Goal: Task Accomplishment & Management: Manage account settings

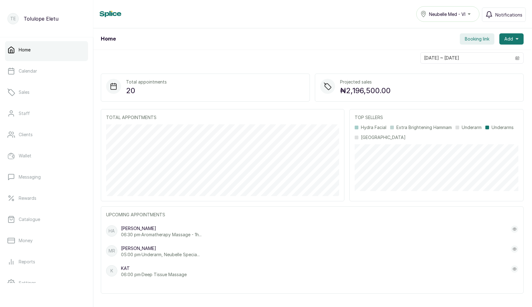
click at [439, 13] on span "Neubelle Med - VI" at bounding box center [447, 14] width 36 height 7
click at [21, 130] on link "Clients" at bounding box center [46, 134] width 83 height 17
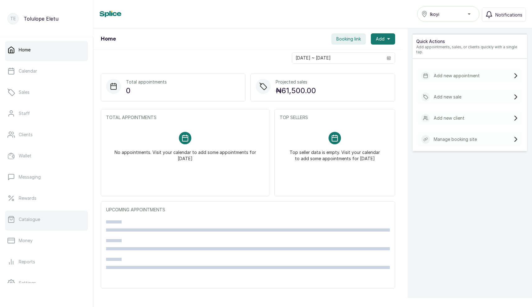
scroll to position [55, 0]
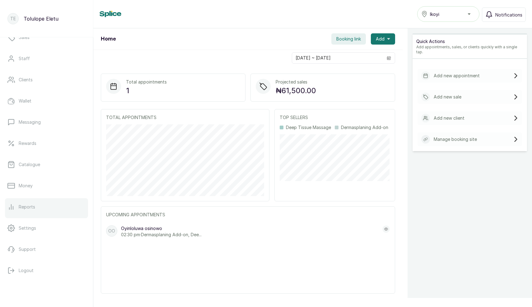
click at [29, 204] on p "Reports" at bounding box center [27, 207] width 17 height 6
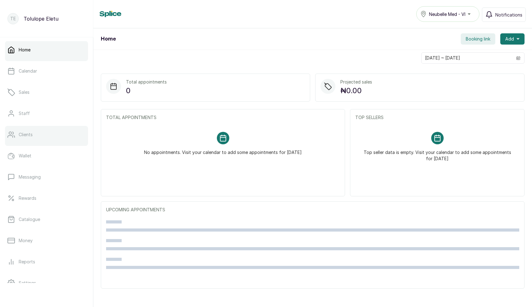
click at [18, 139] on link "Clients" at bounding box center [46, 134] width 83 height 17
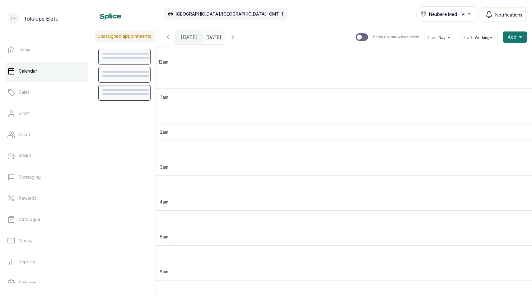
scroll to position [210, 0]
click at [511, 40] on span "Add" at bounding box center [512, 37] width 9 height 6
click at [481, 55] on span "Add Appointment" at bounding box center [493, 53] width 60 height 7
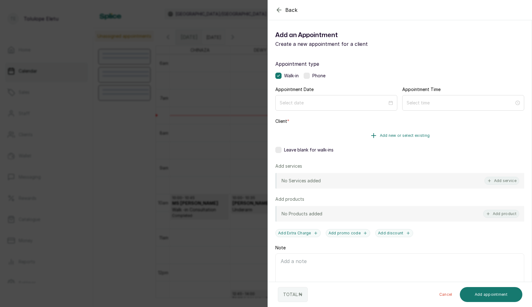
click at [342, 132] on button "Add new or select existing" at bounding box center [400, 135] width 249 height 17
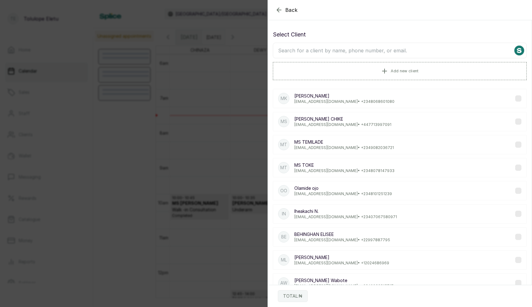
click at [339, 52] on input "text" at bounding box center [400, 51] width 254 height 16
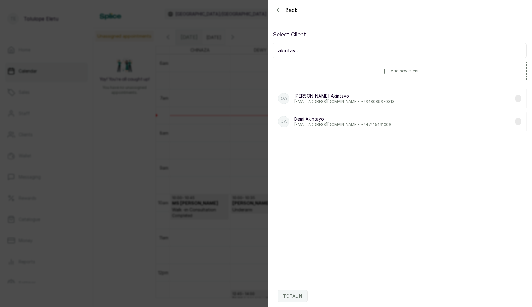
type input "akintayo"
click at [324, 97] on p "Olusegun Akintayo" at bounding box center [345, 96] width 100 height 6
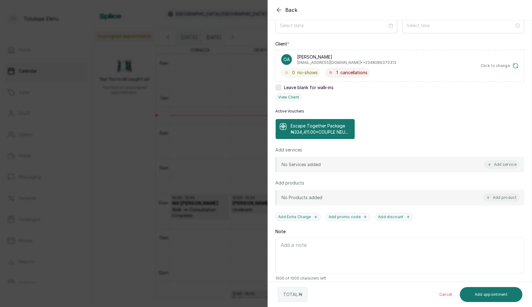
scroll to position [78, 0]
click at [316, 129] on p "₦334,411.00 • COUPLE NEU..." at bounding box center [320, 131] width 58 height 6
click at [297, 134] on p "₦334,411.00 • COUPLE NEU..." at bounding box center [320, 131] width 58 height 6
click at [332, 134] on p "₦334,411.00 • COUPLE NEU..." at bounding box center [320, 131] width 58 height 6
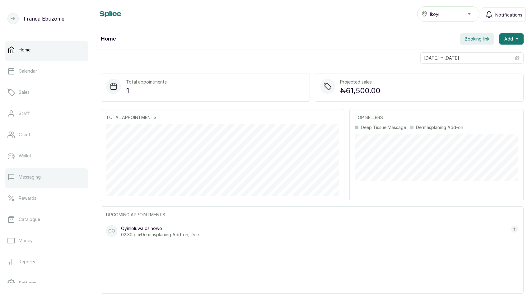
scroll to position [55, 0]
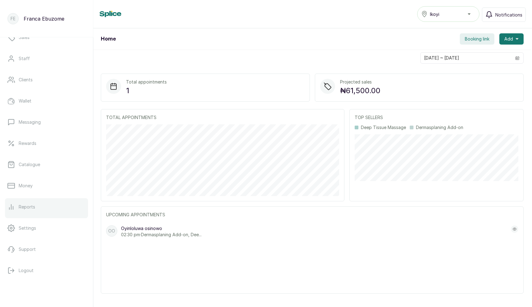
click at [19, 205] on p "Reports" at bounding box center [27, 207] width 17 height 6
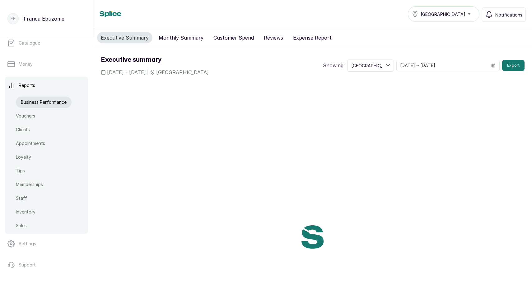
scroll to position [192, 0]
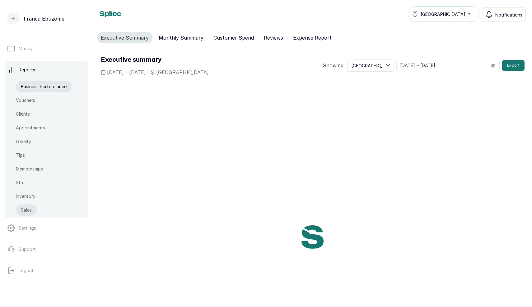
click at [21, 211] on p "Sales" at bounding box center [26, 210] width 11 height 6
